Goal: Transaction & Acquisition: Obtain resource

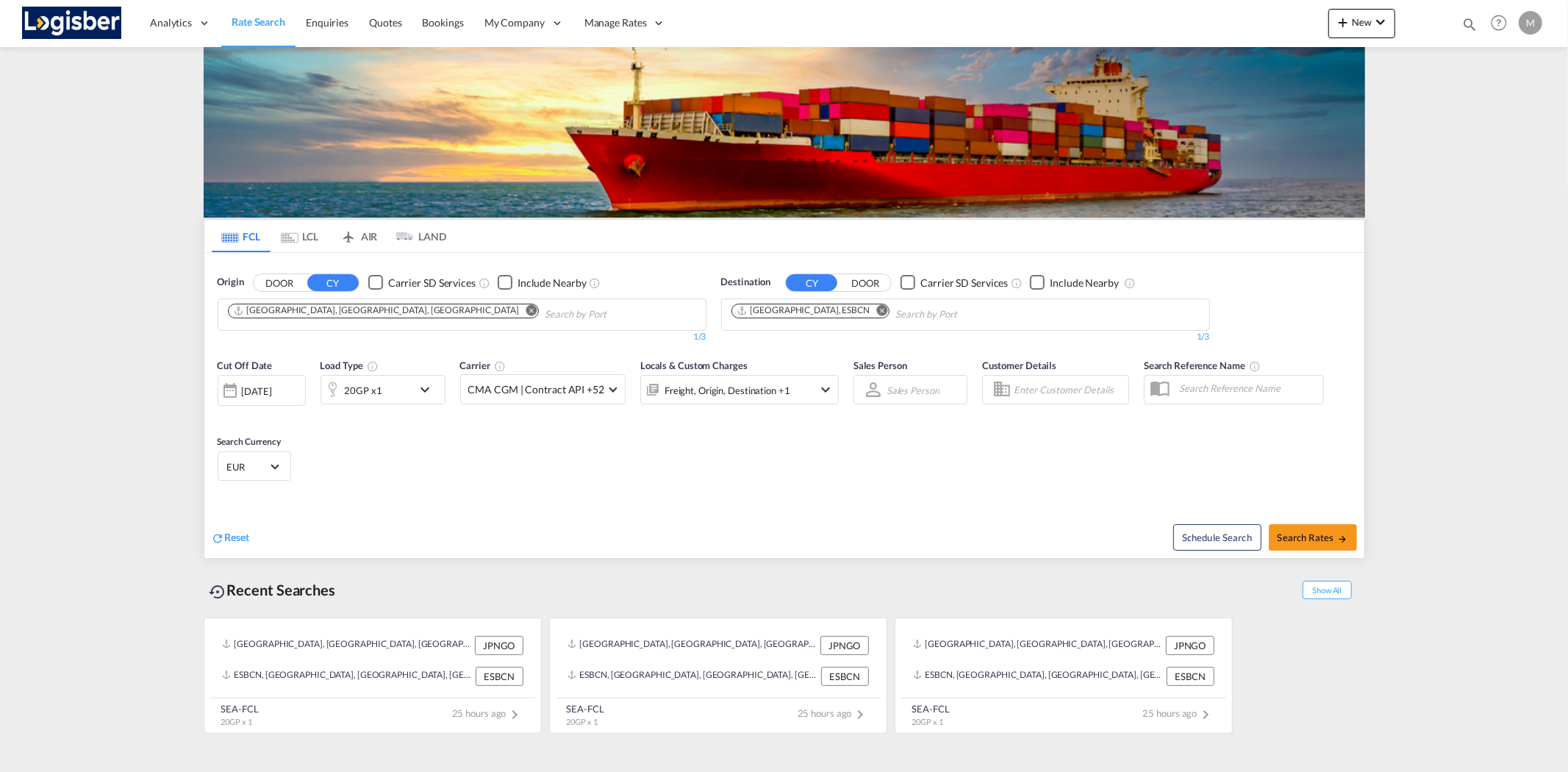
click at [295, 230] on md-tab-item "LCL" at bounding box center [300, 235] width 59 height 32
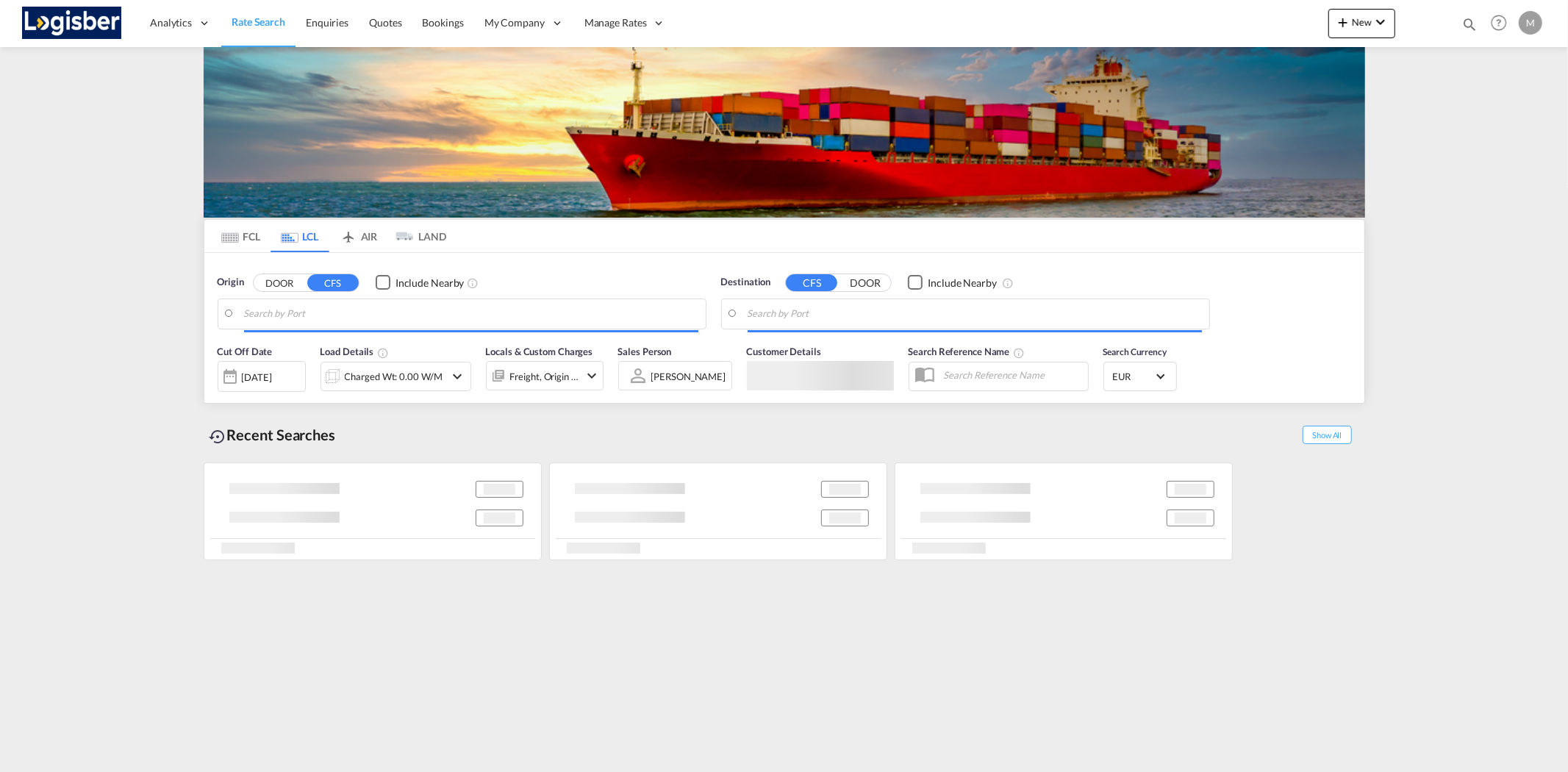
click at [337, 325] on input "Search by Port" at bounding box center [471, 314] width 455 height 22
type input "Shanghai, SH, CNSHA"
type input "[GEOGRAPHIC_DATA], ESBCN"
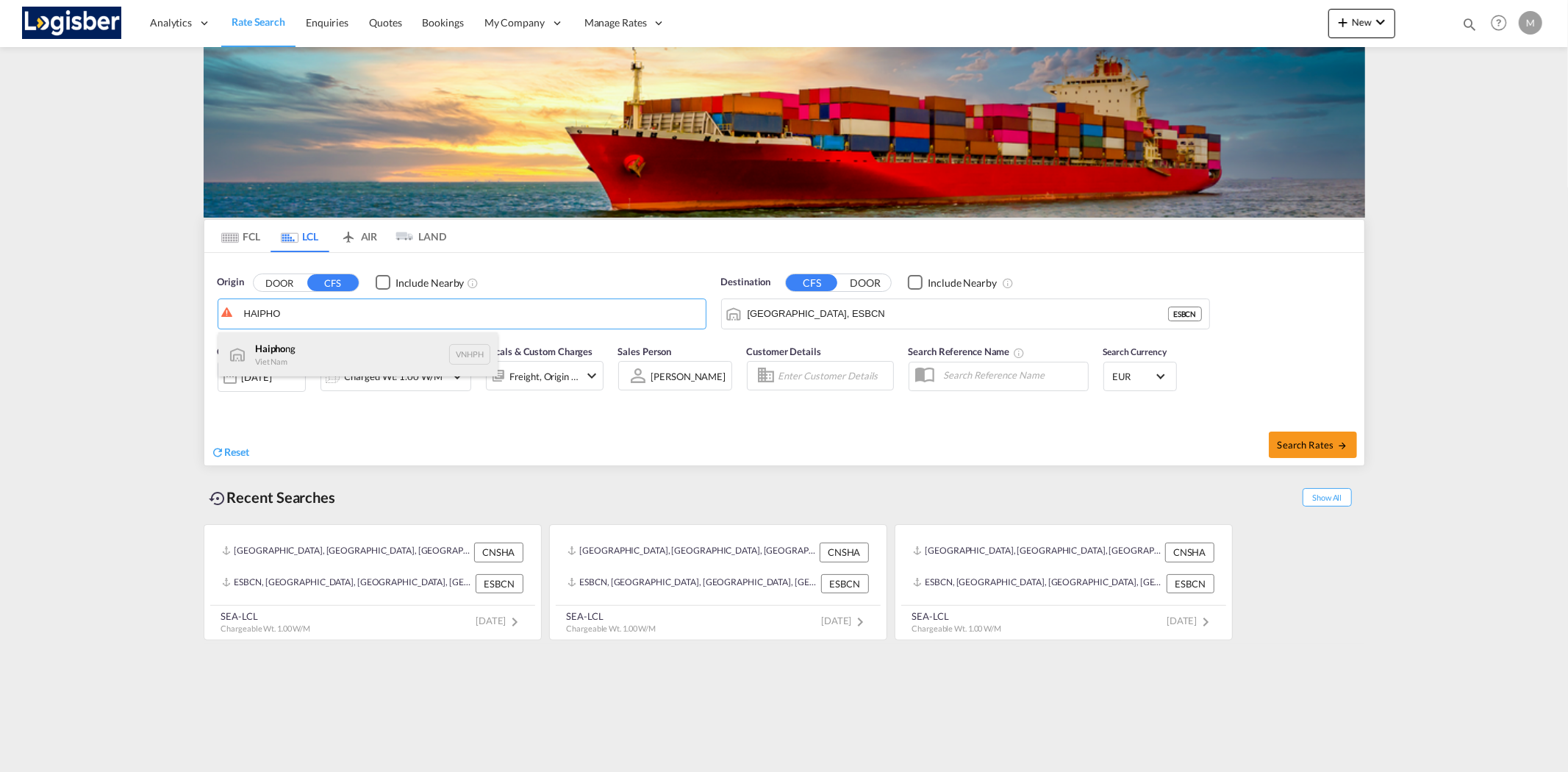
click at [354, 360] on div "Haipho ng Viet Nam VNHPH" at bounding box center [358, 354] width 279 height 44
type input "Haiphong, VNHPH"
click at [1334, 441] on span "Search Rates" at bounding box center [1312, 445] width 70 height 12
type input "VNHPH to ESBCN / [DATE]"
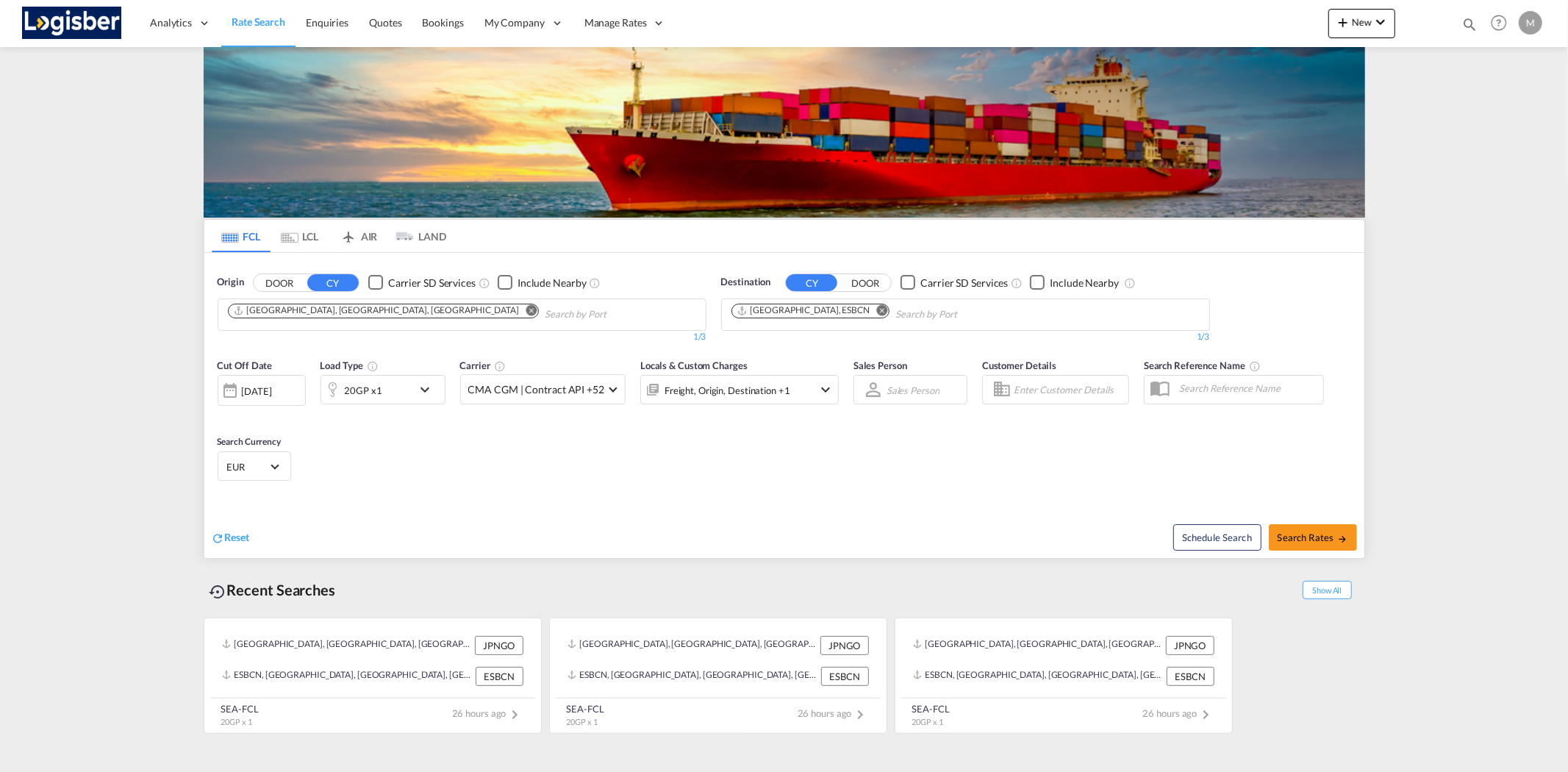
click at [310, 240] on md-tab-item "LCL" at bounding box center [300, 235] width 59 height 32
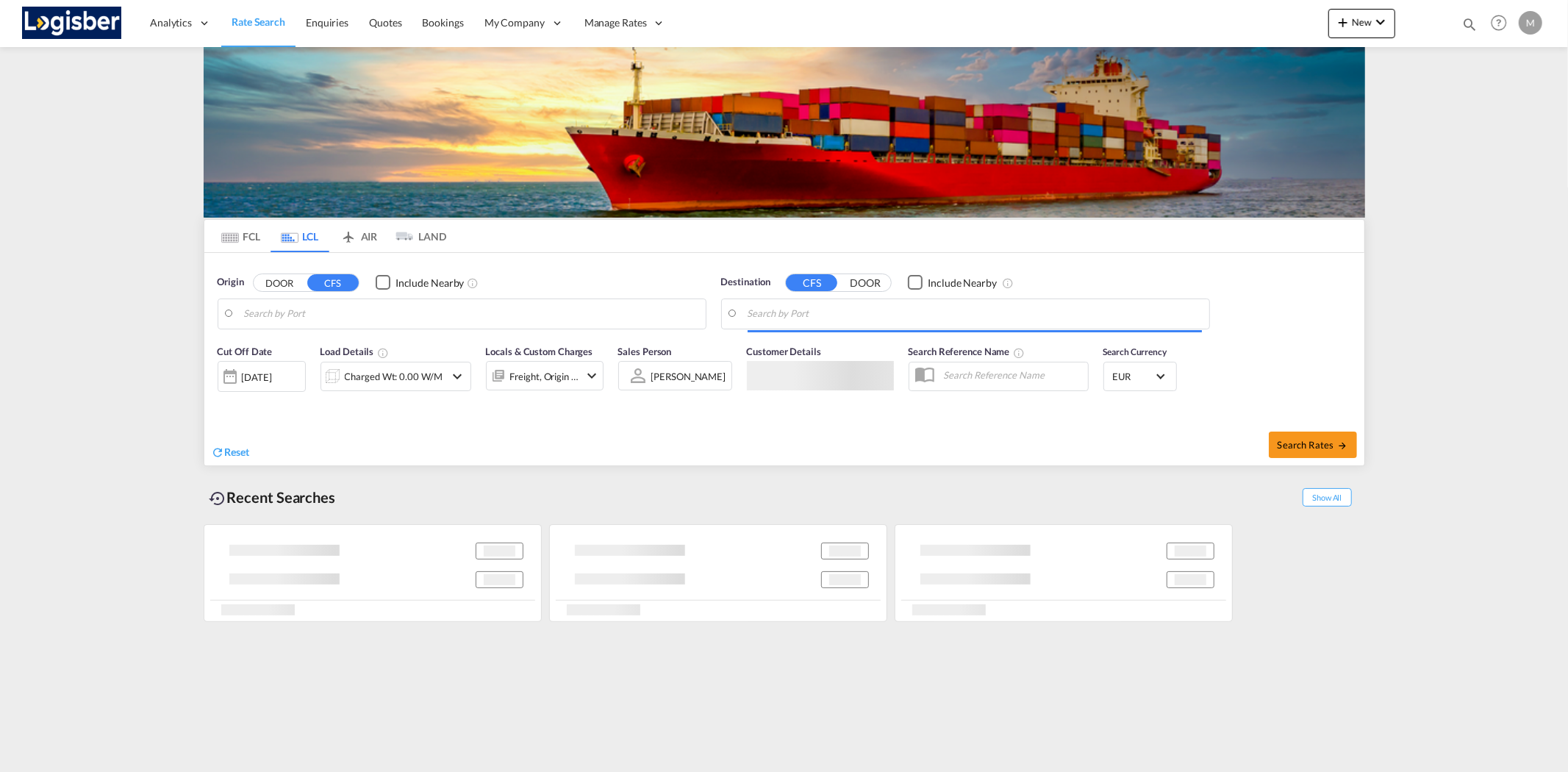
type input "Haiphong, VNHPH"
type input "[GEOGRAPHIC_DATA], ESBCN"
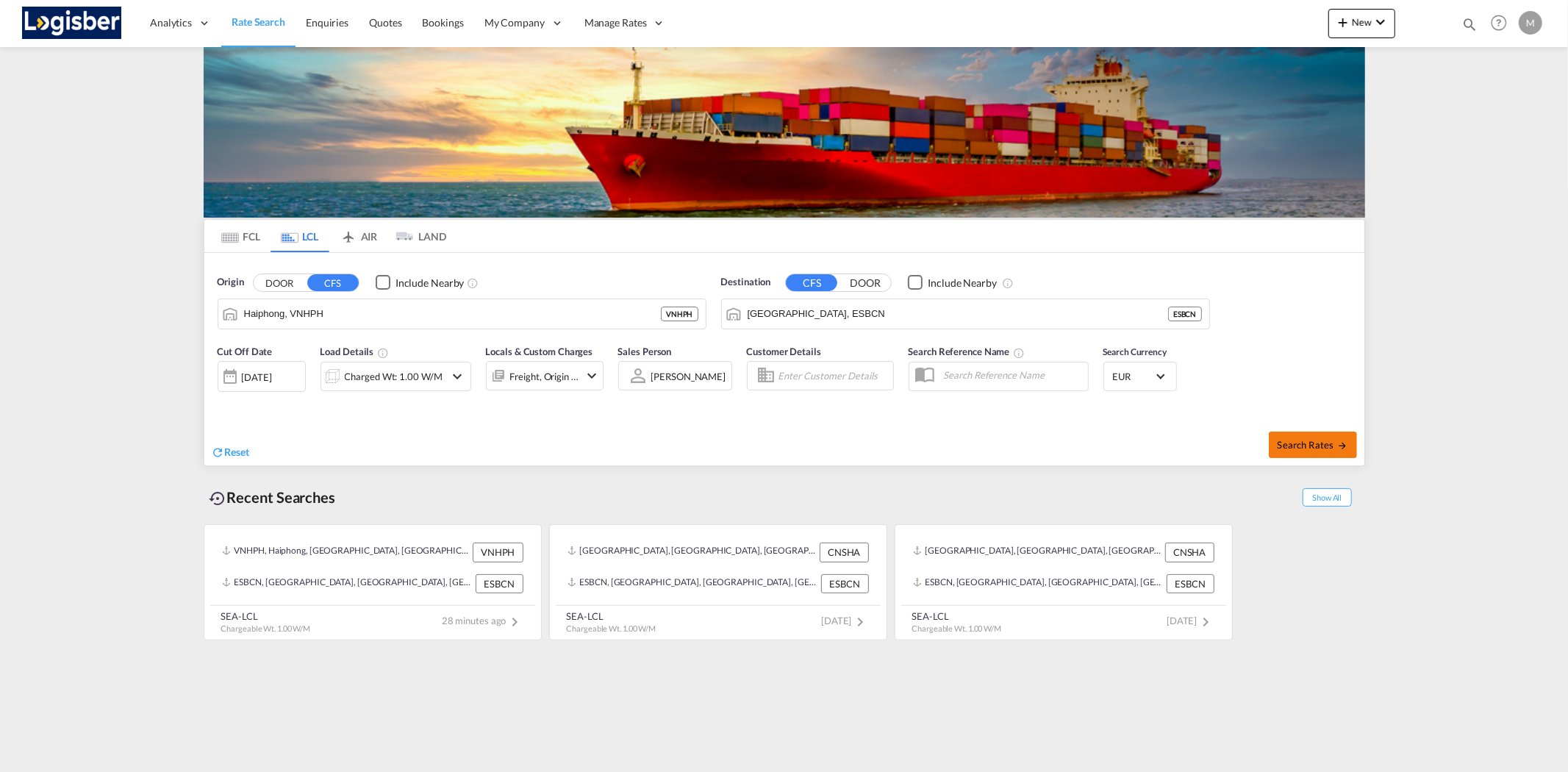
click at [1310, 447] on span "Search Rates" at bounding box center [1312, 445] width 70 height 12
type input "VNHPH to ESBCN / [DATE]"
